Goal: Find specific page/section: Find specific page/section

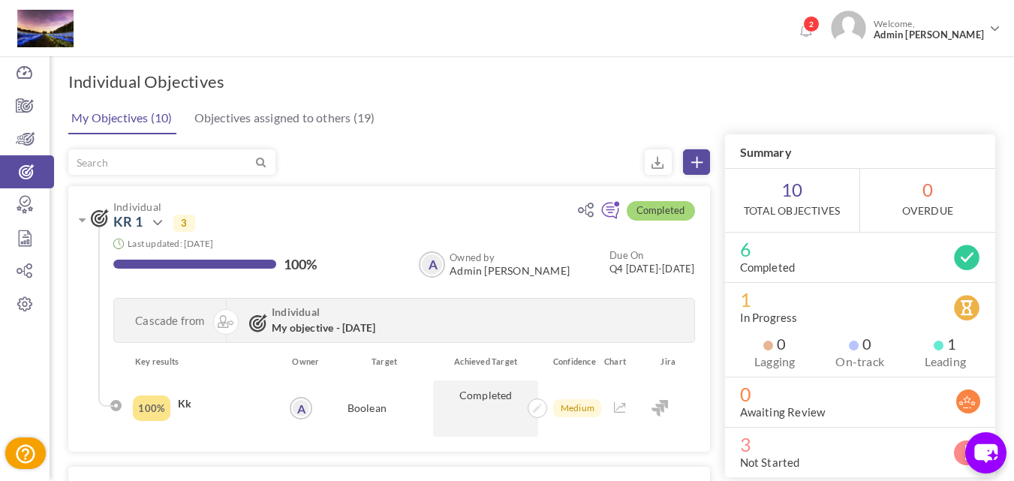
click at [17, 419] on div "Dashboard Company Objectives Team Objectives Individual Objectives OKR Reviews …" at bounding box center [25, 240] width 50 height 481
click at [23, 393] on div "Dashboard Company Objectives Team Objectives Individual Objectives OKR Reviews …" at bounding box center [25, 240] width 50 height 481
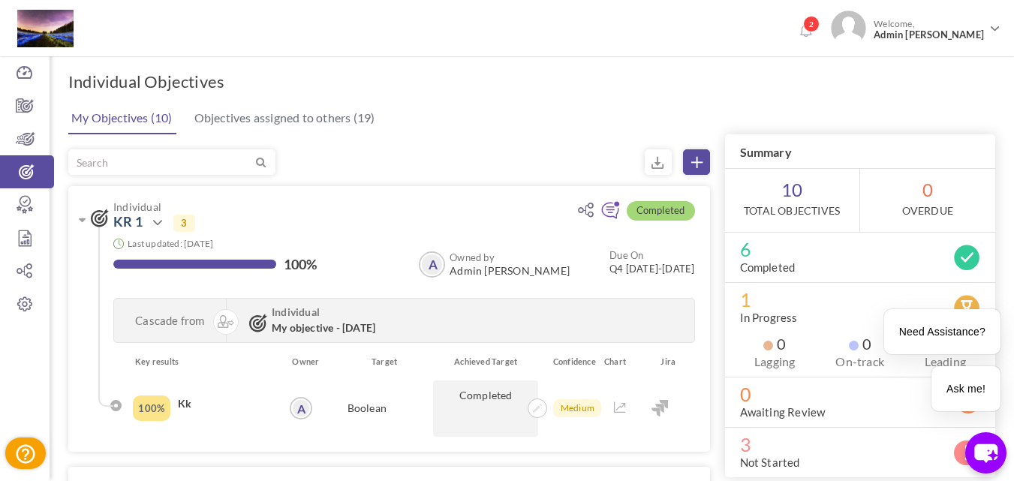
click at [23, 393] on div "Dashboard Company Objectives Team Objectives Individual Objectives OKR Reviews …" at bounding box center [25, 240] width 50 height 481
